Goal: Information Seeking & Learning: Learn about a topic

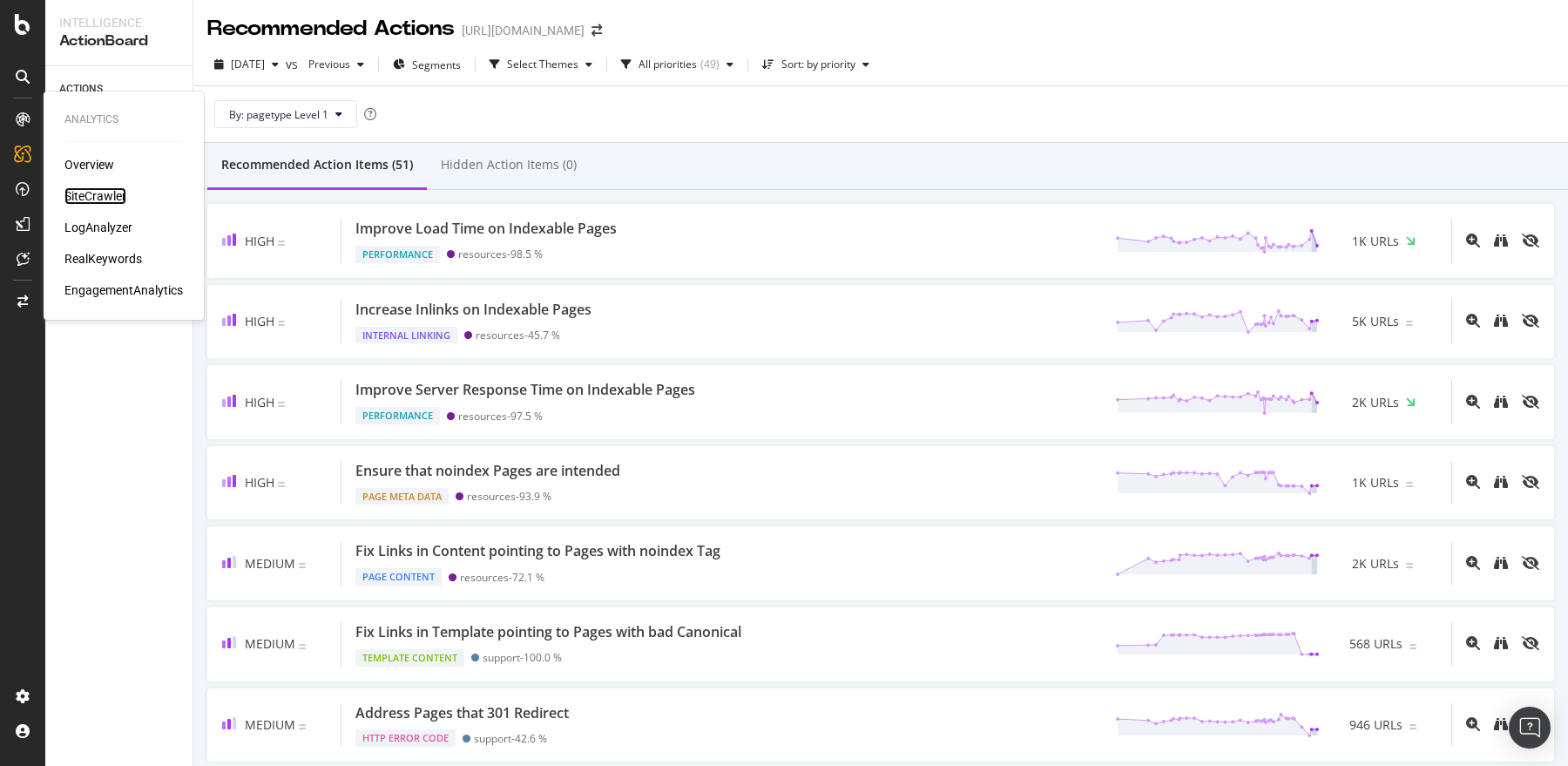
click at [85, 194] on div "SiteCrawler" at bounding box center [96, 196] width 62 height 18
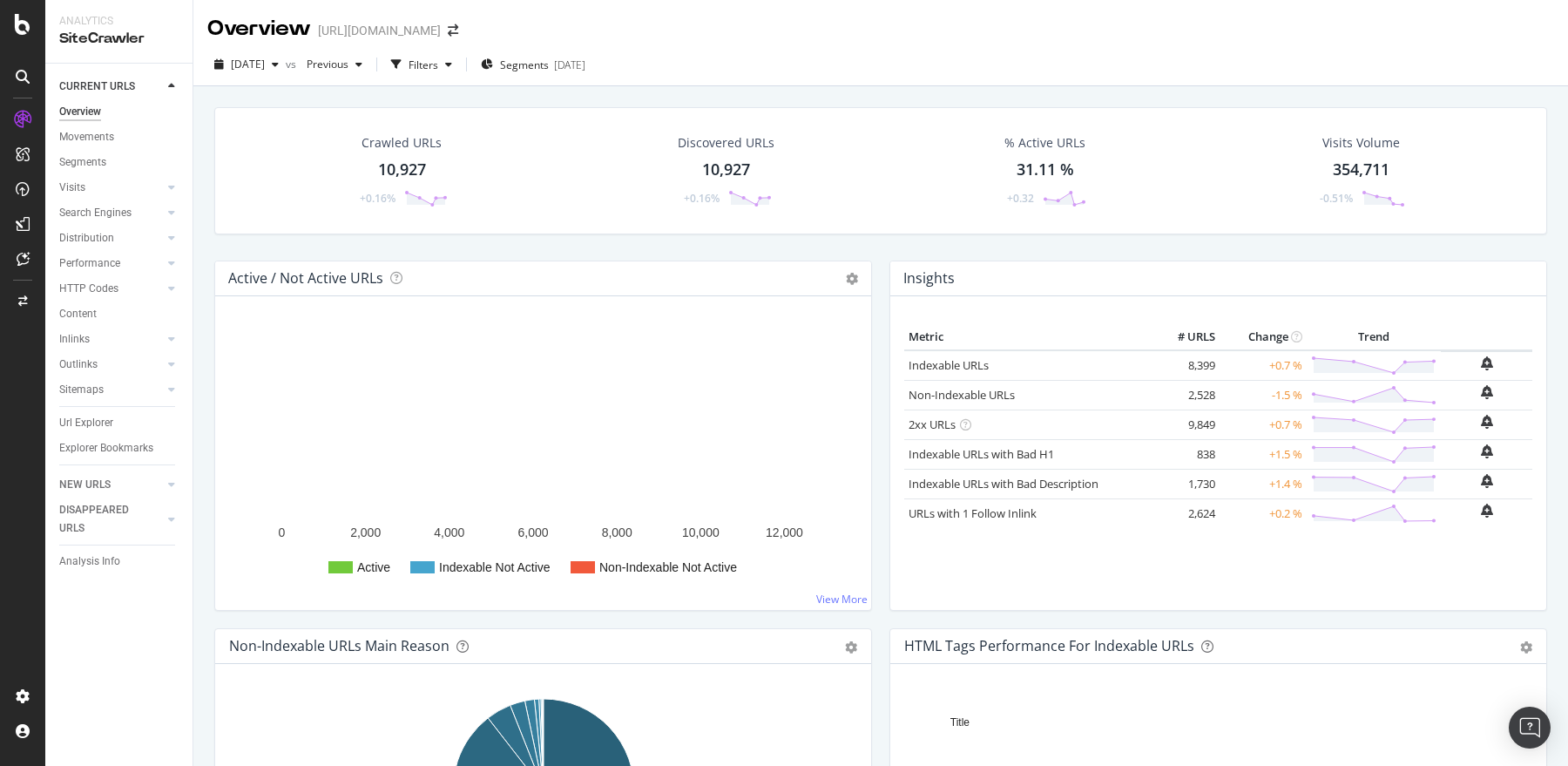
scroll to position [9, 0]
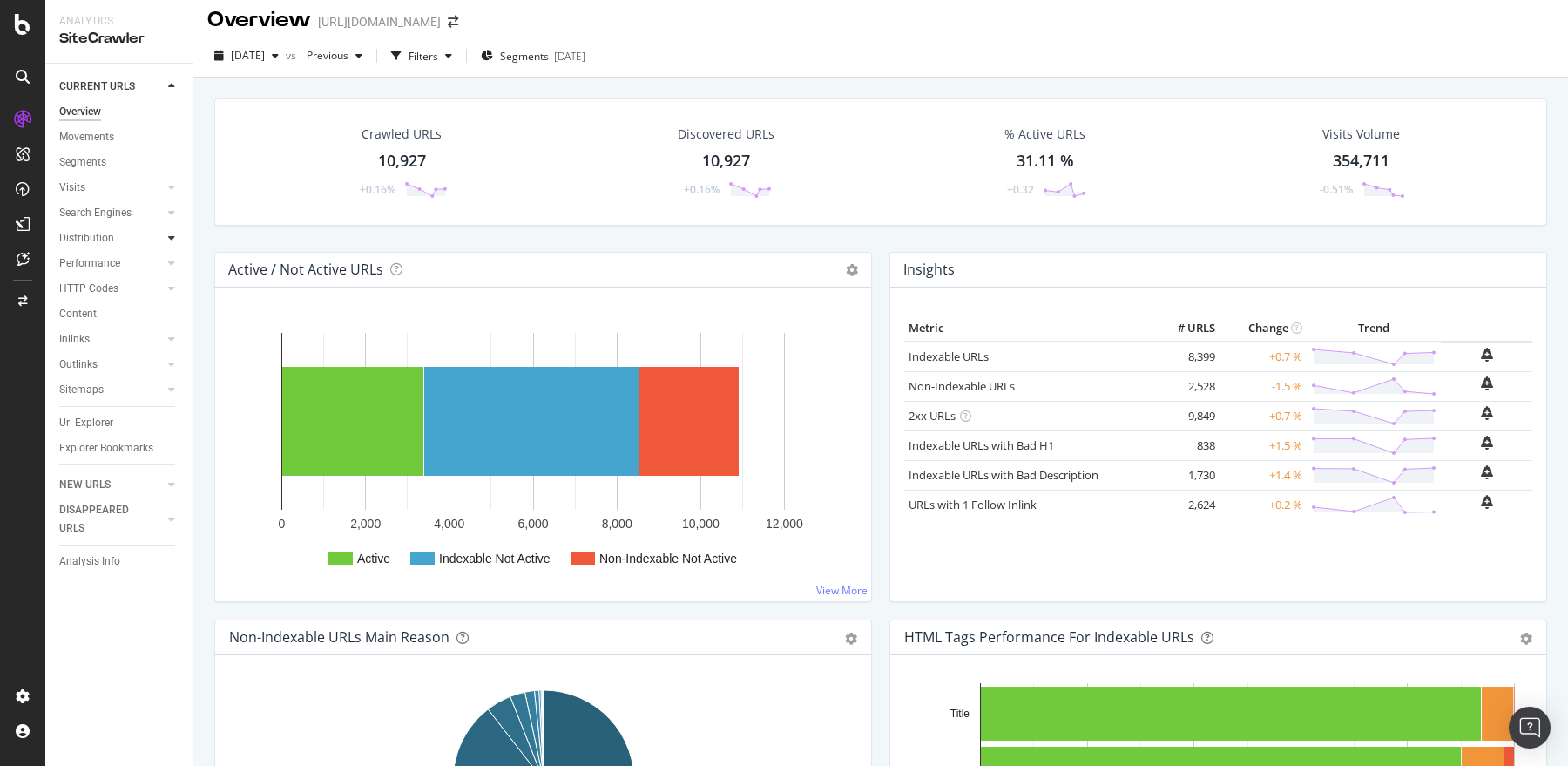
click at [172, 238] on icon at bounding box center [172, 238] width 7 height 11
click at [100, 264] on div "Top Charts" at bounding box center [93, 263] width 51 height 19
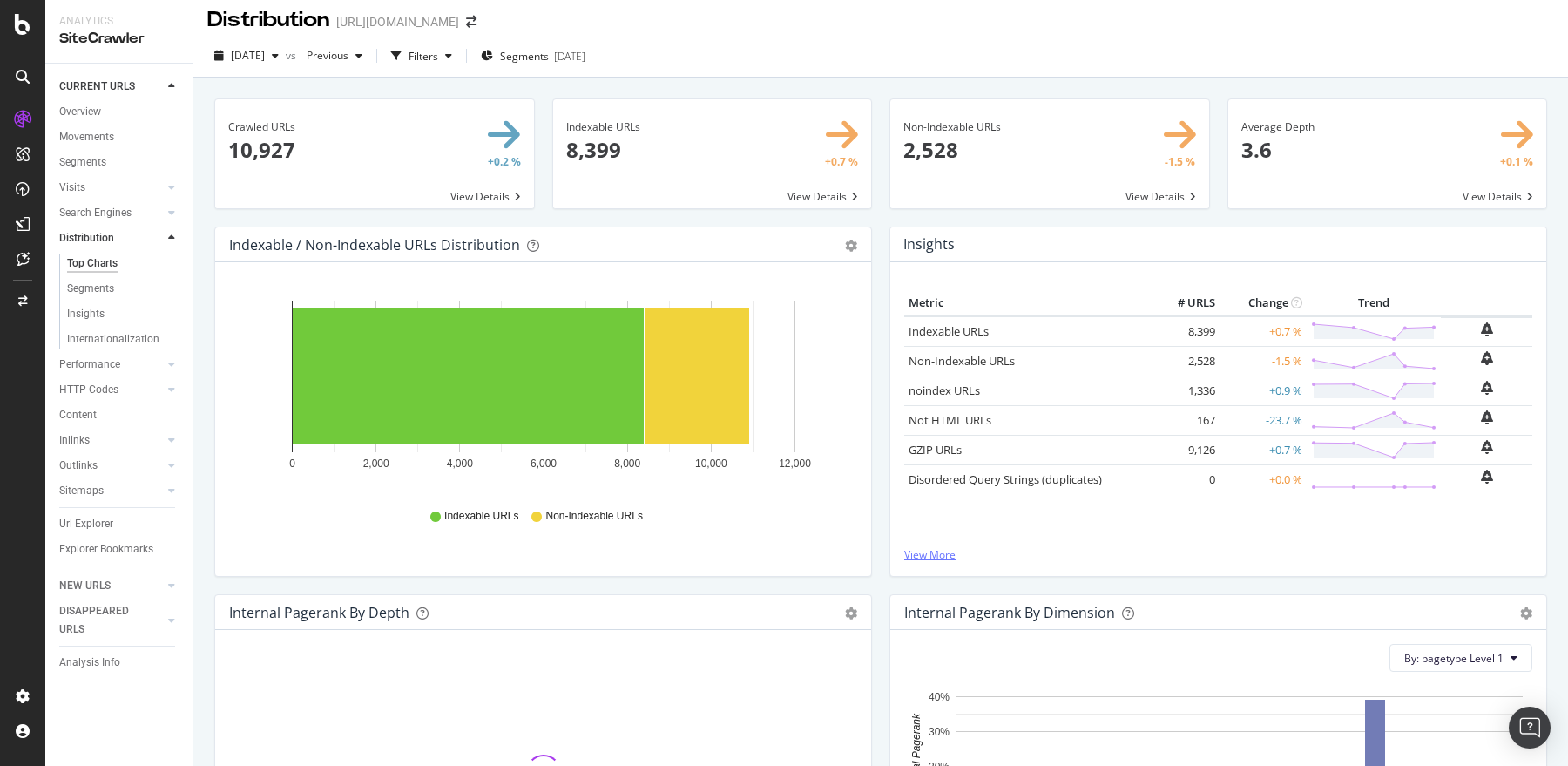
click at [920, 551] on link "View More" at bounding box center [1218, 554] width 628 height 15
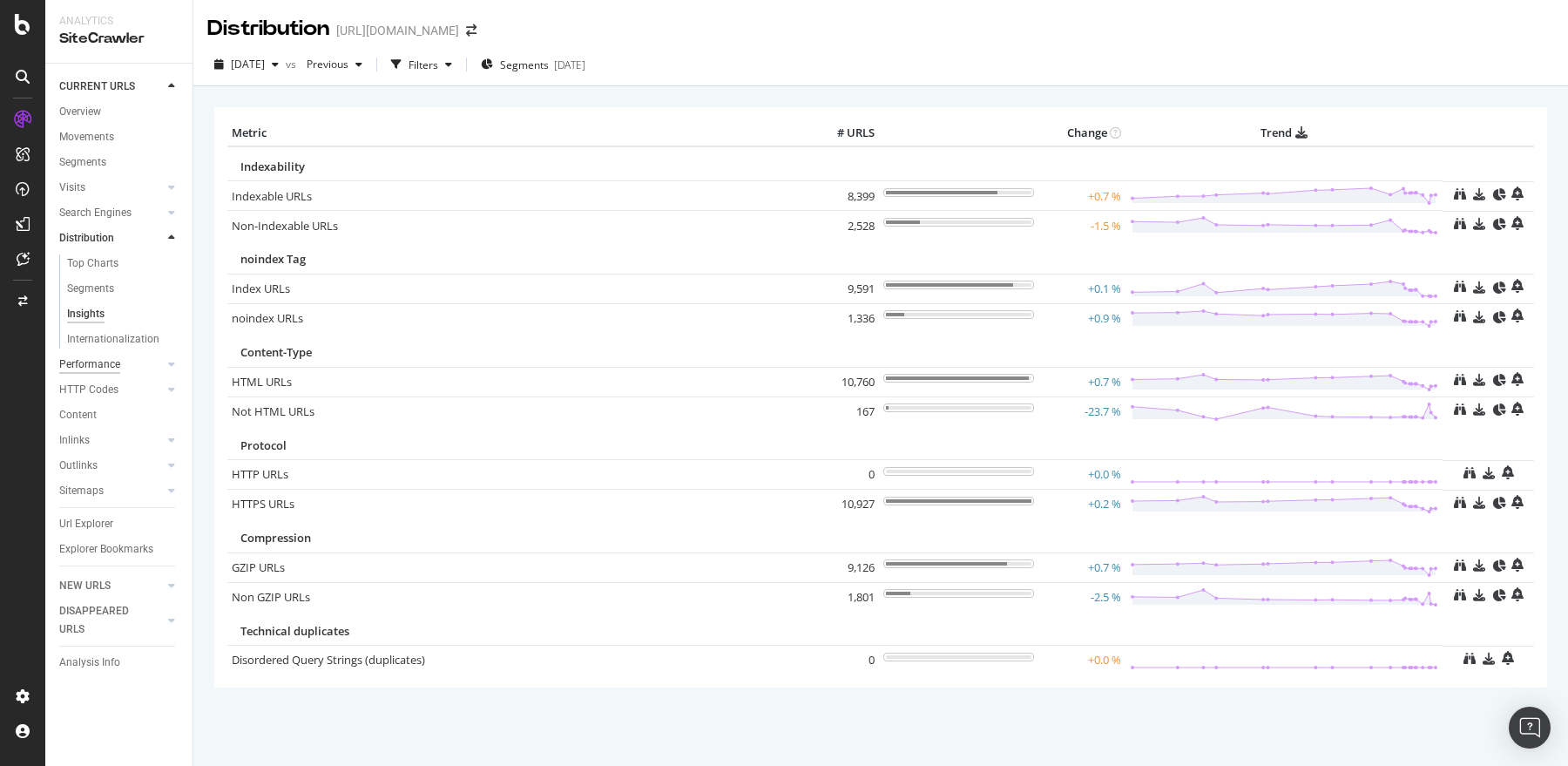
click at [105, 366] on div "Performance" at bounding box center [90, 364] width 61 height 19
